Goal: Information Seeking & Learning: Find specific fact

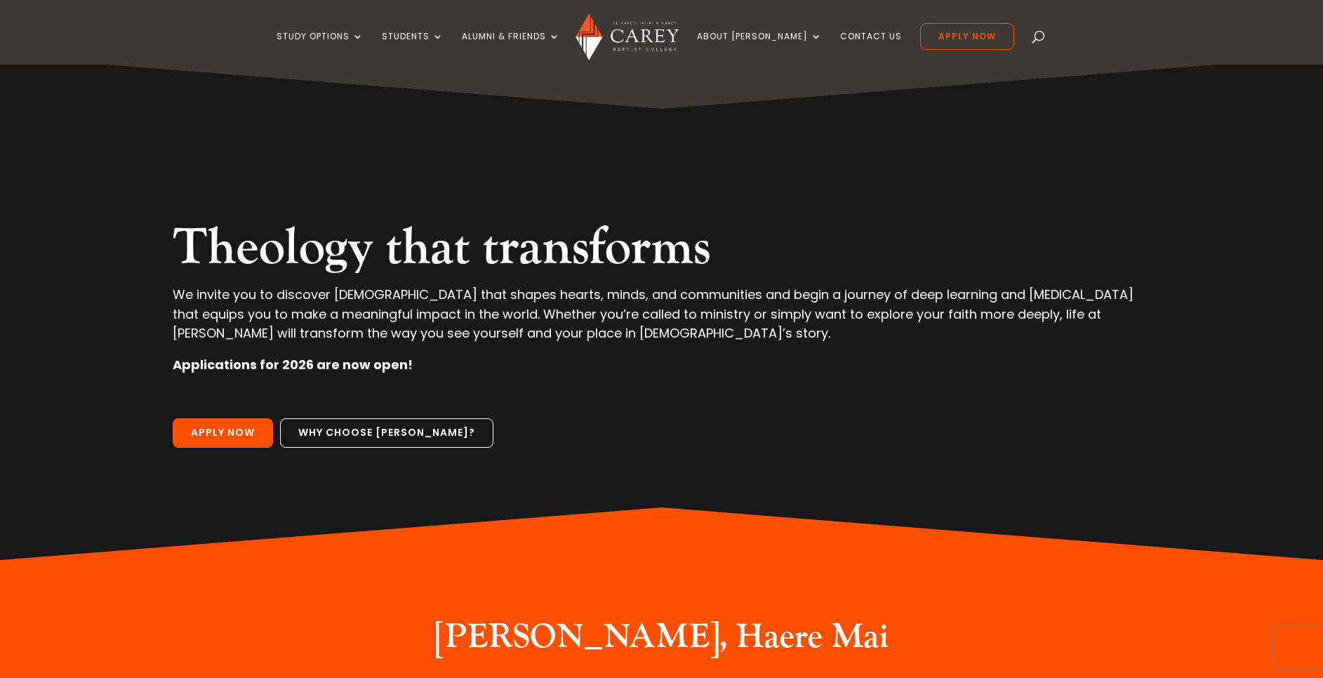
click at [1039, 39] on span at bounding box center [1039, 39] width 0 height 0
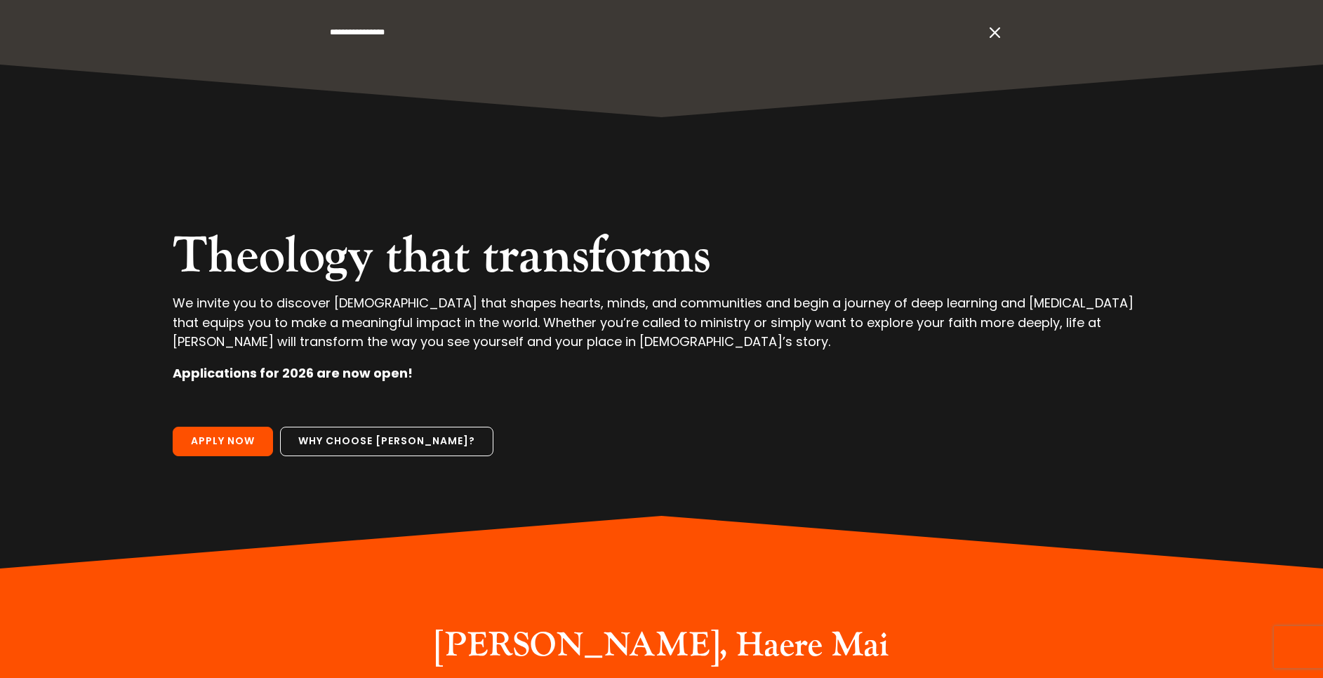
type input "**********"
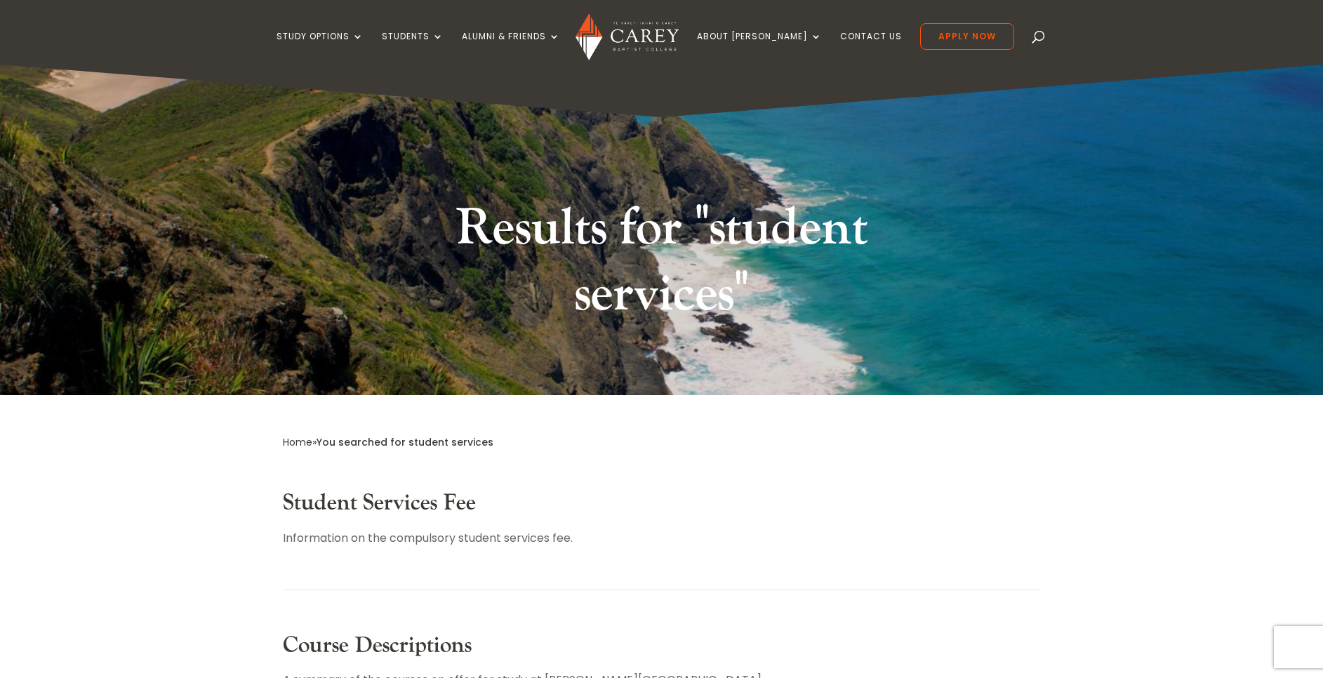
click at [442, 510] on link "Student Services Fee" at bounding box center [379, 502] width 193 height 29
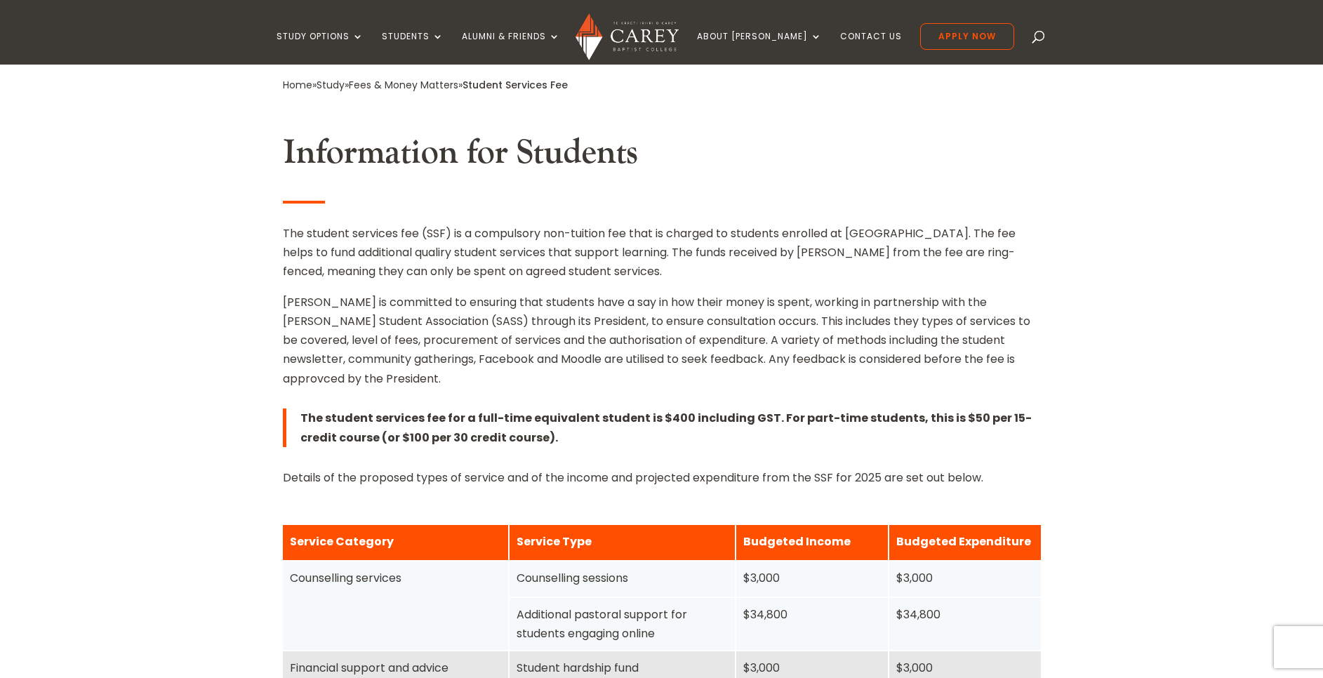
scroll to position [343, 0]
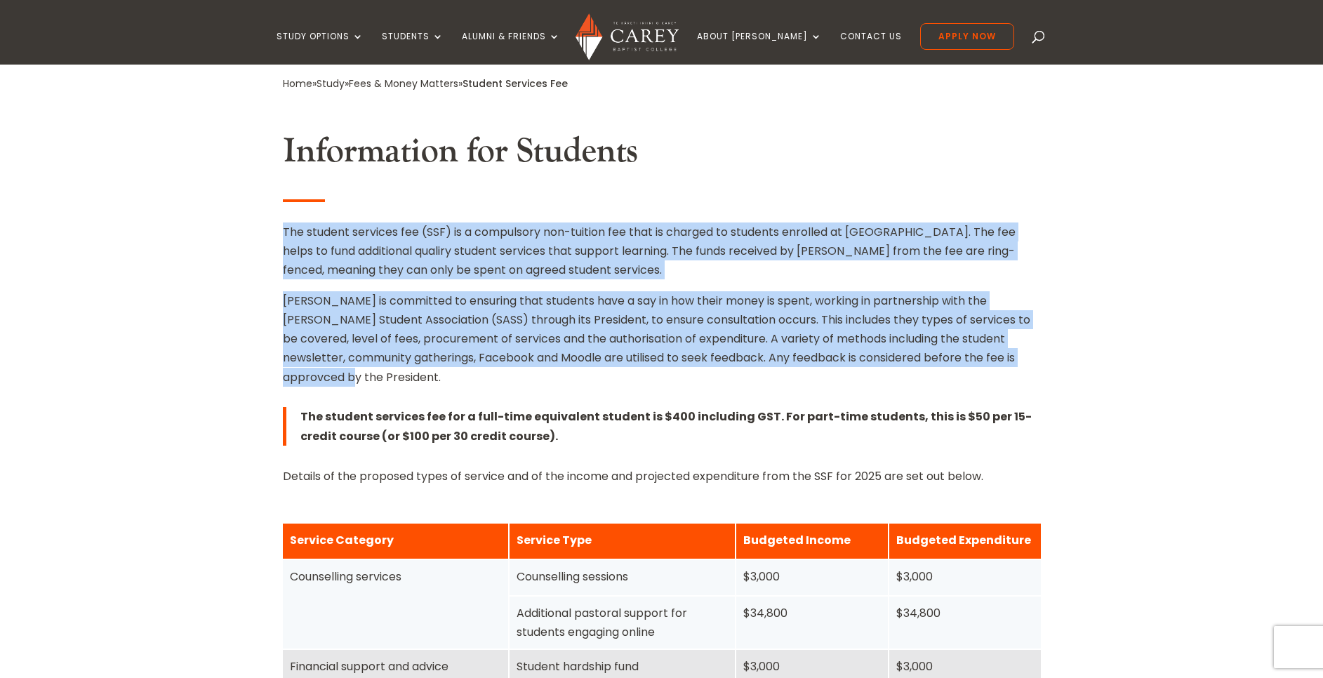
drag, startPoint x: 366, startPoint y: 372, endPoint x: 209, endPoint y: 221, distance: 217.9
copy div "The student services fee (SSF) is a compulsory non-tuition fee that is charged …"
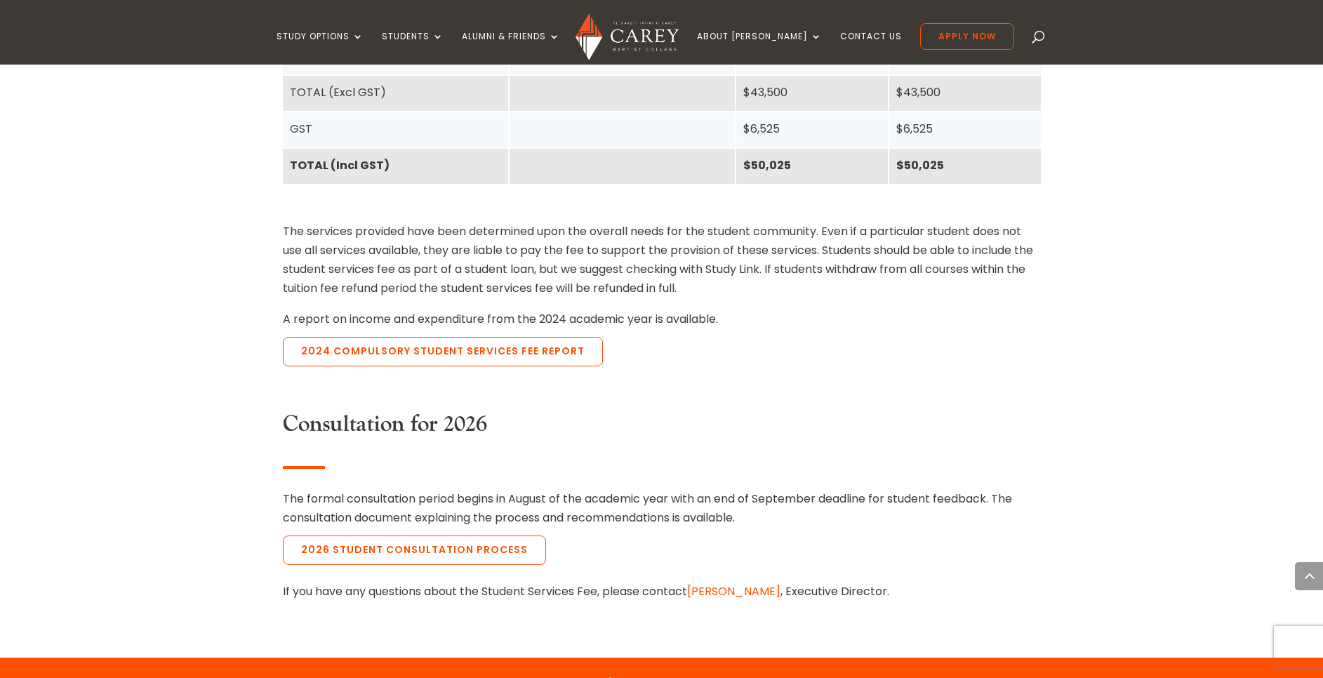
scroll to position [1125, 0]
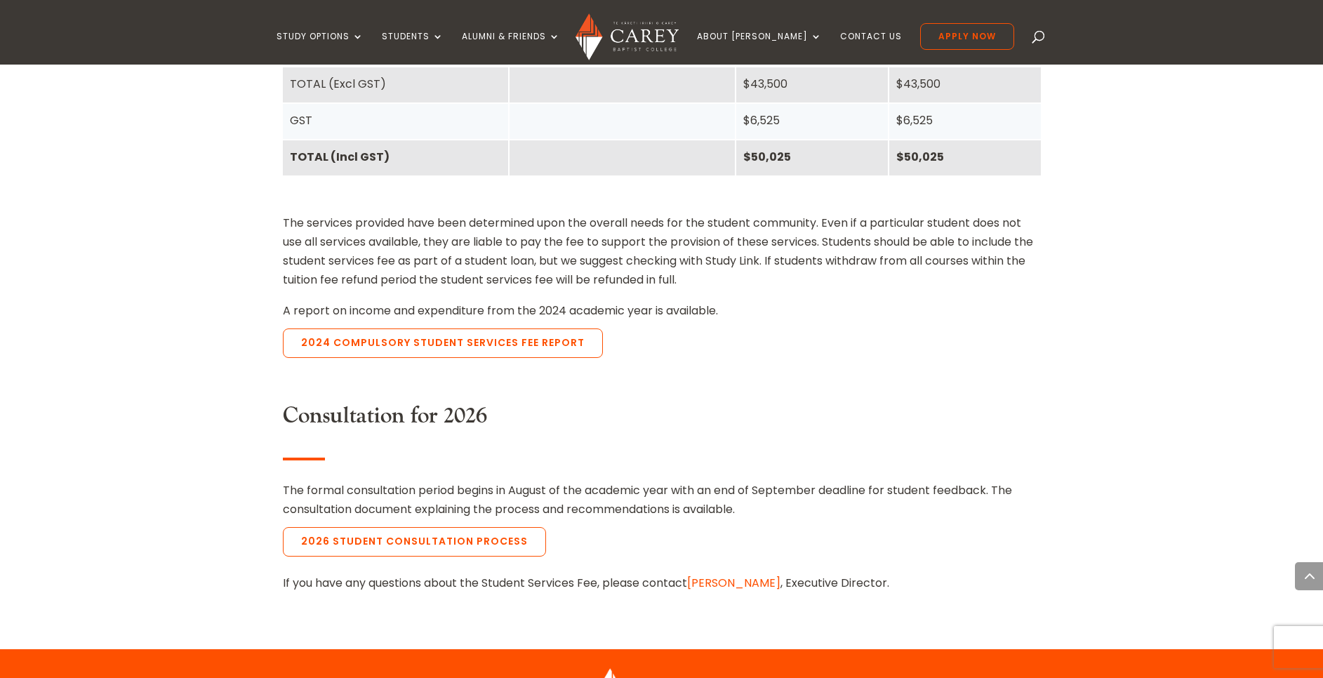
click at [778, 515] on p "The formal consultation period begins in August of the academic year with an en…" at bounding box center [662, 500] width 758 height 38
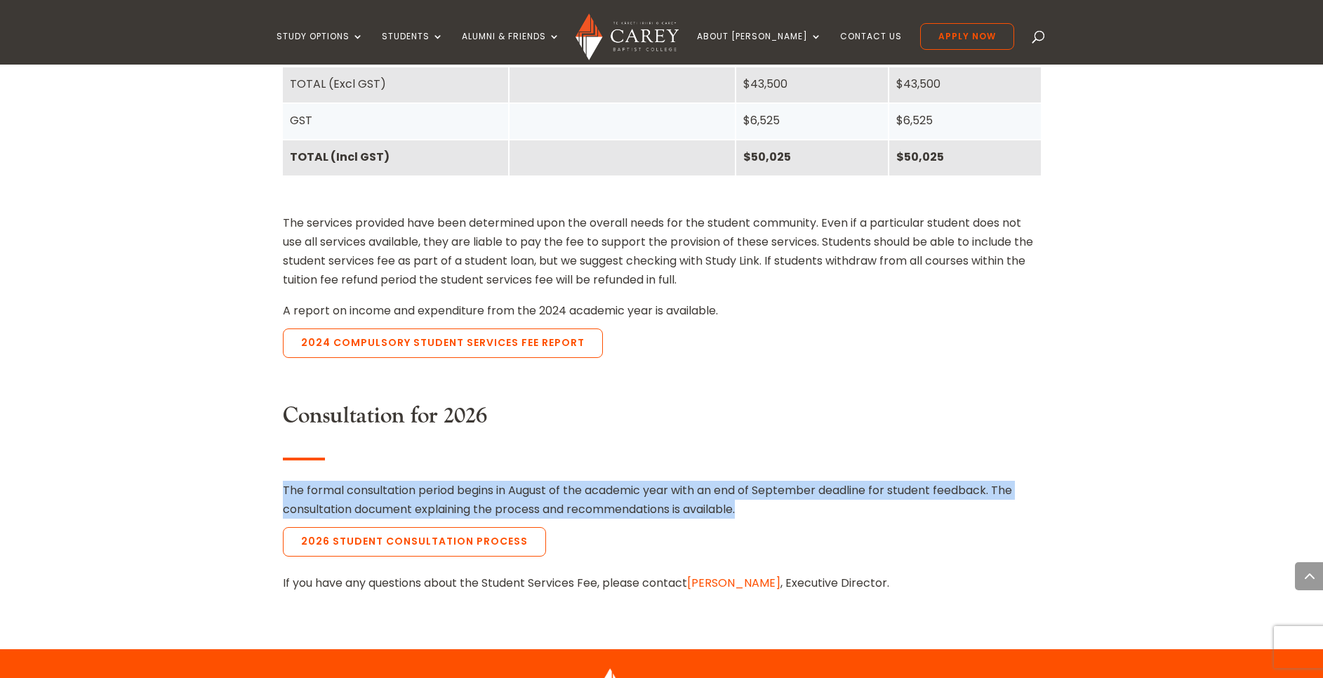
drag, startPoint x: 765, startPoint y: 507, endPoint x: 227, endPoint y: 488, distance: 538.0
copy p "The formal consultation period begins in August of the academic year with an en…"
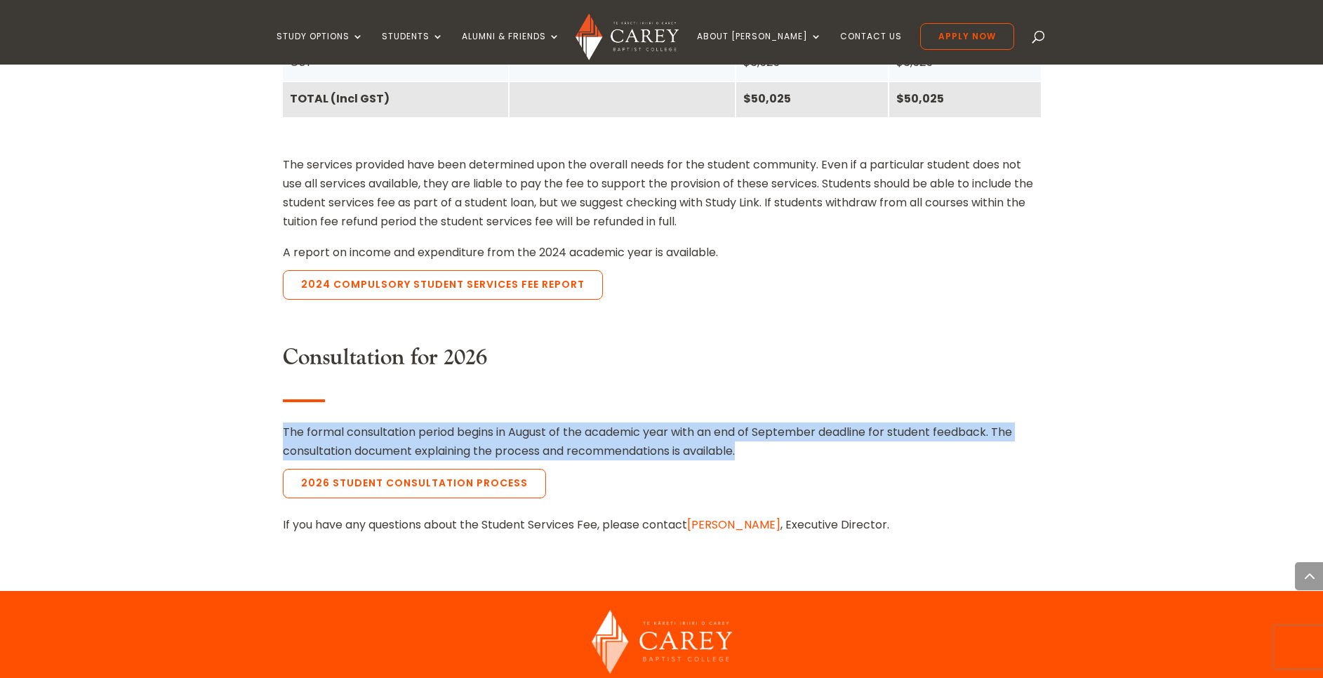
scroll to position [1193, 0]
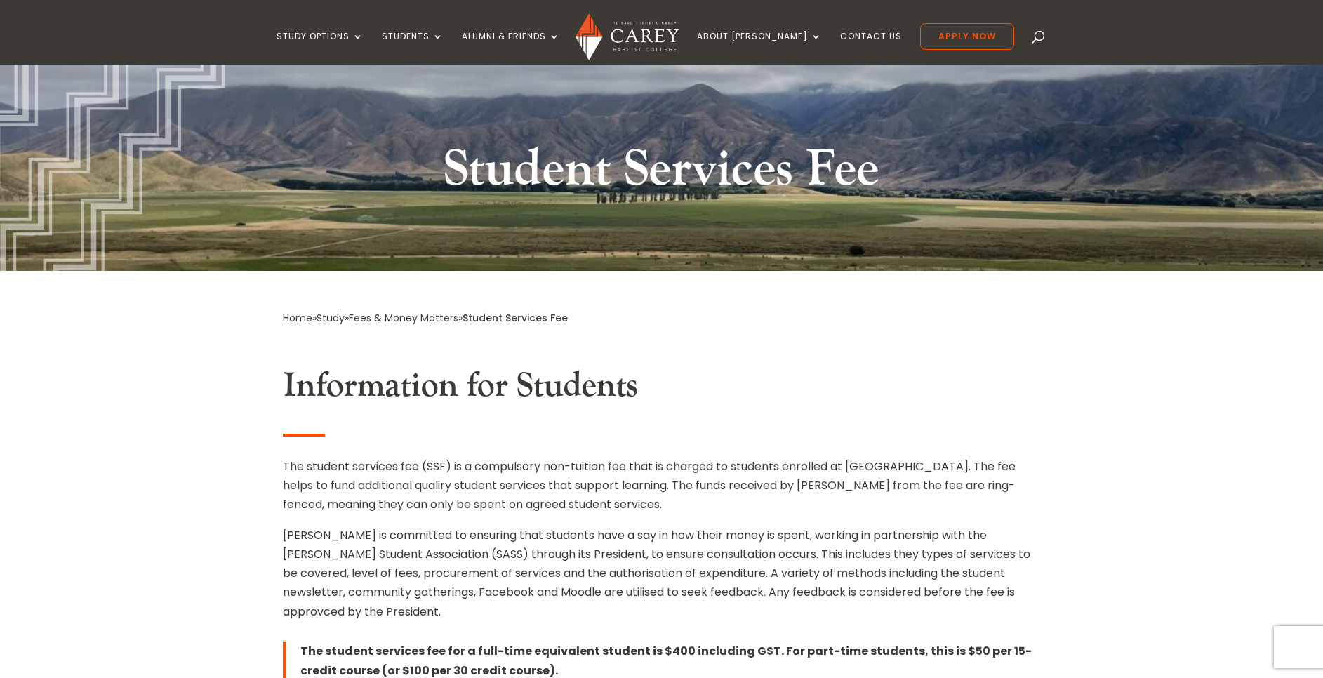
scroll to position [0, 0]
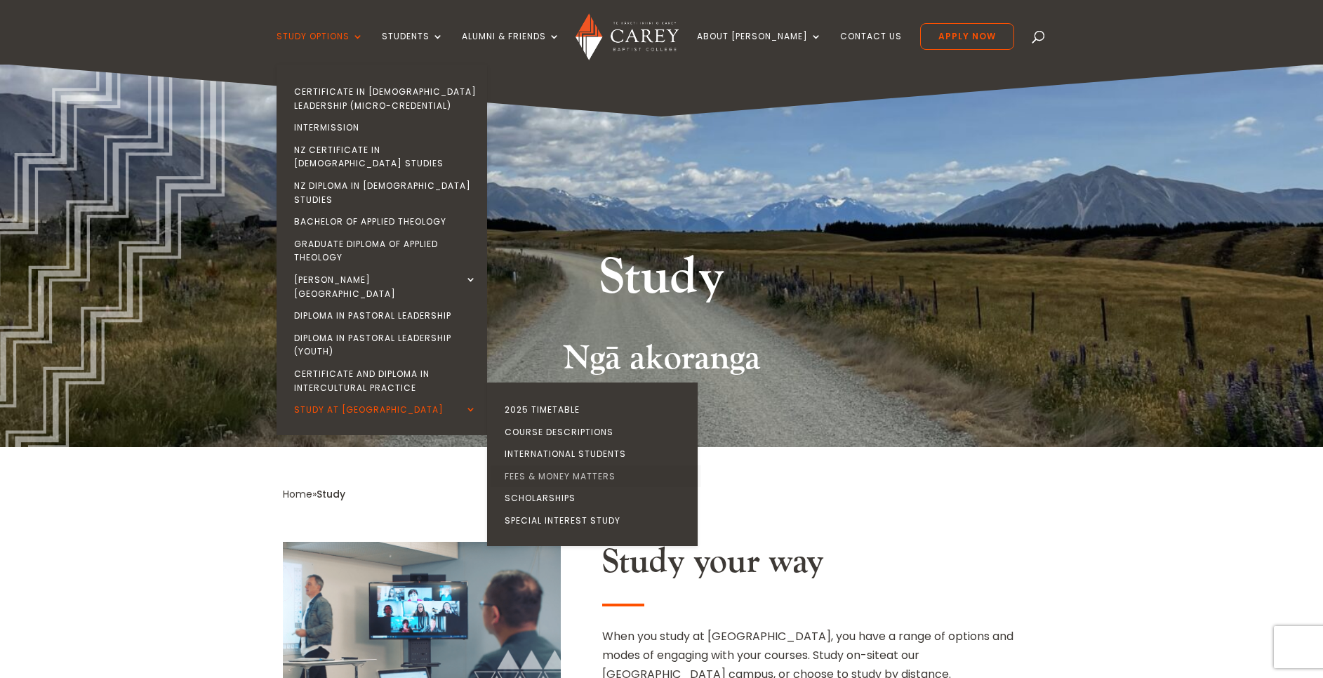
click at [637, 465] on link "Fees & Money Matters" at bounding box center [596, 476] width 211 height 22
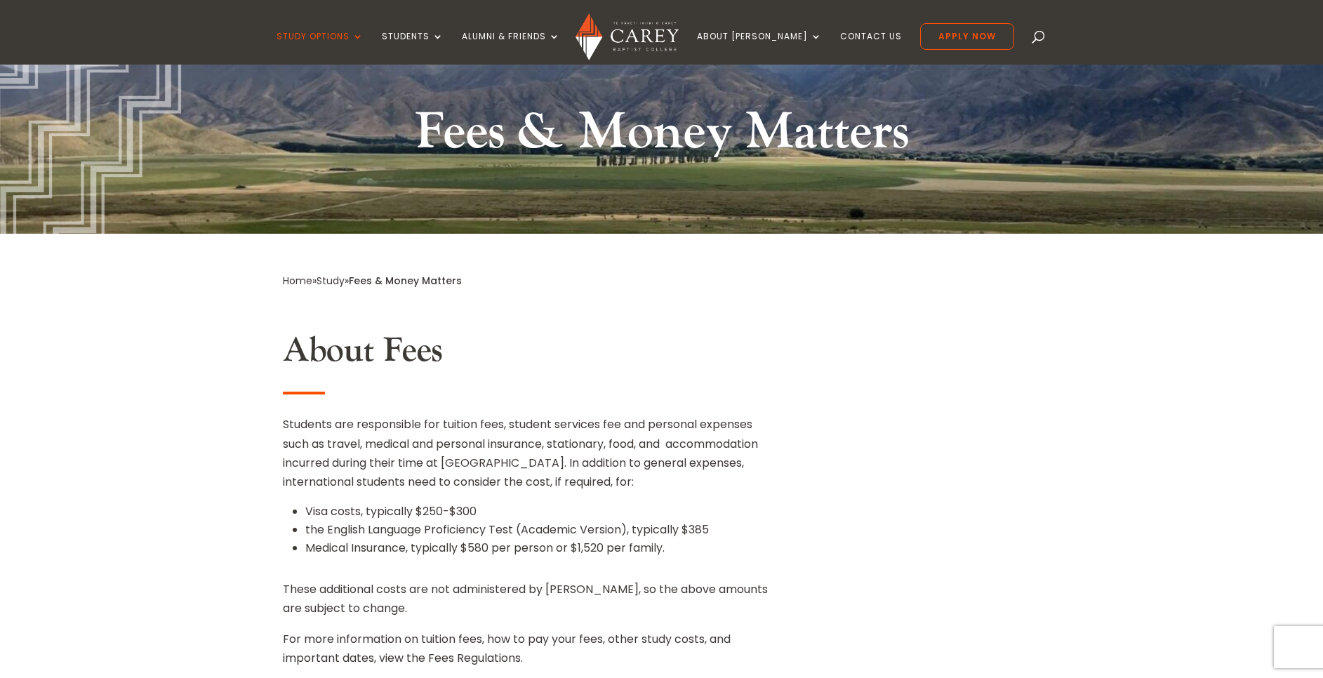
scroll to position [333, 0]
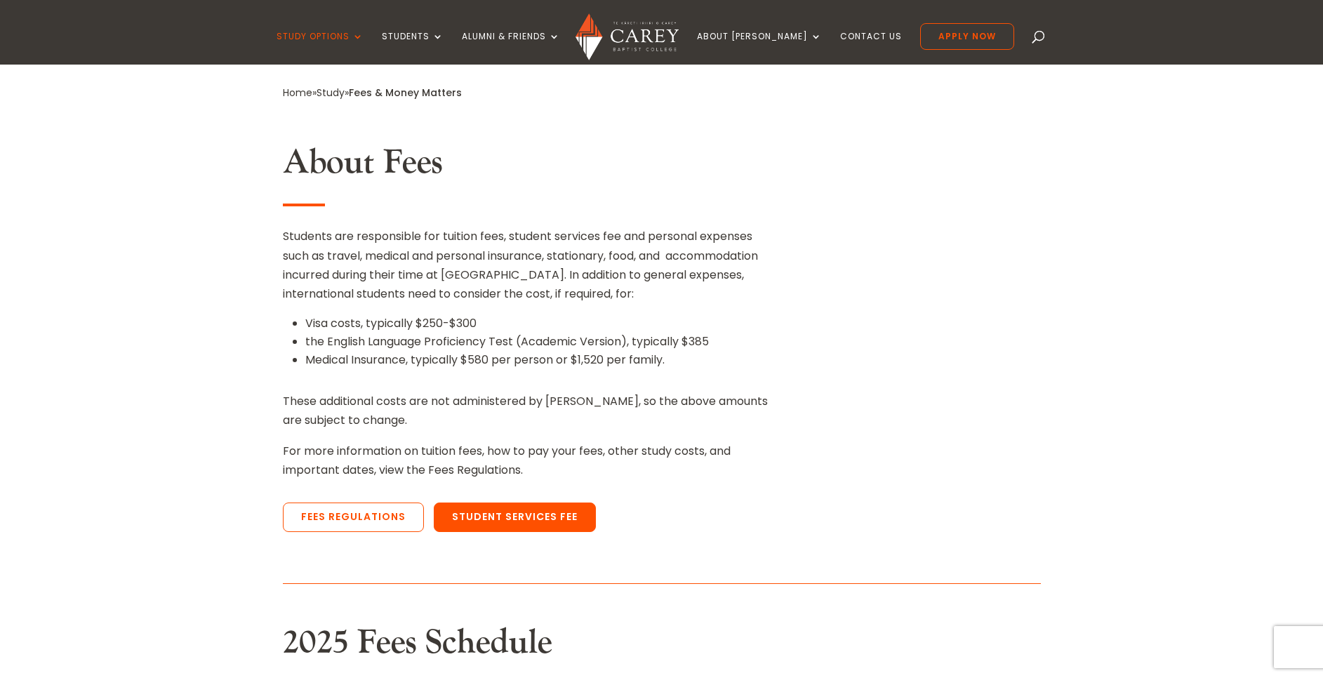
click at [539, 519] on link "Student Services Fee" at bounding box center [515, 517] width 162 height 29
